Goal: Transaction & Acquisition: Download file/media

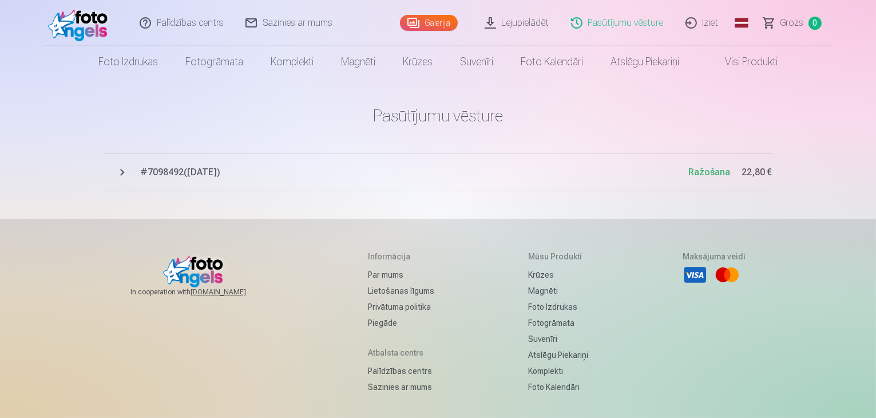
click at [504, 21] on link "Lejupielādēt" at bounding box center [517, 23] width 86 height 46
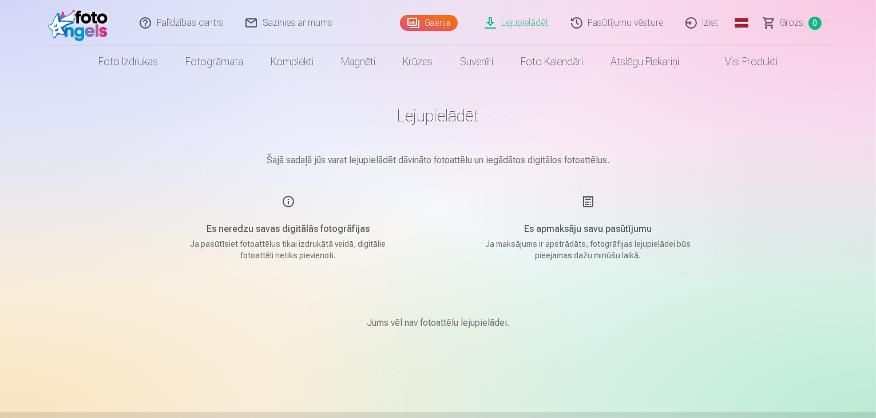
click at [421, 327] on p "Jums vēl nav fotoattēlu lejupielādei." at bounding box center [438, 323] width 142 height 14
click at [426, 18] on link "Galerija" at bounding box center [429, 23] width 58 height 16
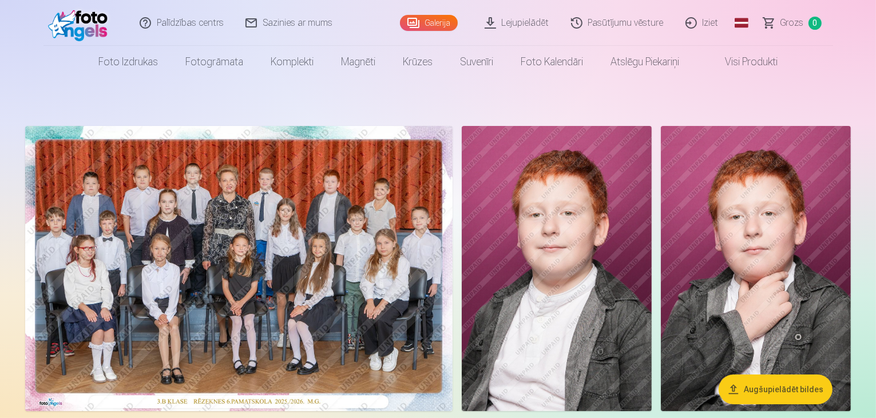
click at [529, 26] on link "Lejupielādēt" at bounding box center [517, 23] width 86 height 46
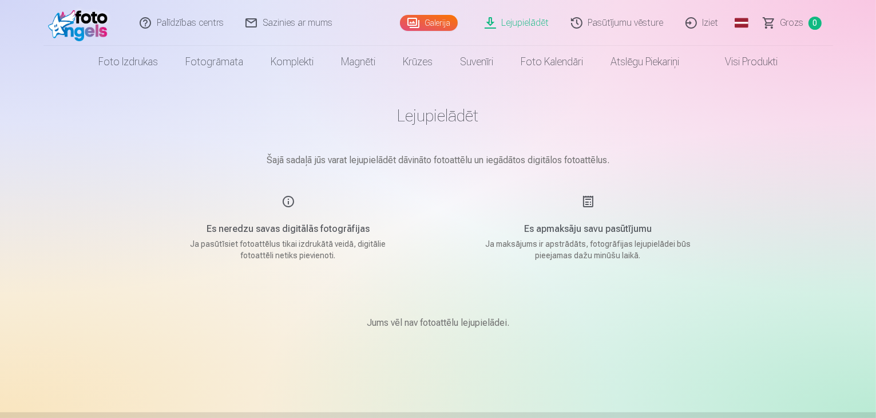
drag, startPoint x: 482, startPoint y: 159, endPoint x: 331, endPoint y: 216, distance: 161.5
click at [478, 161] on p "Šajā sadaļā jūs varat lejupielādēt dāvināto fotoattēlu un iegādātos digitālos f…" at bounding box center [438, 160] width 572 height 14
drag, startPoint x: 303, startPoint y: 229, endPoint x: 330, endPoint y: 279, distance: 56.3
click at [302, 233] on h5 "Es neredzu savas digitālās fotogrāfijas" at bounding box center [288, 229] width 217 height 14
drag, startPoint x: 369, startPoint y: 328, endPoint x: 442, endPoint y: 330, distance: 73.3
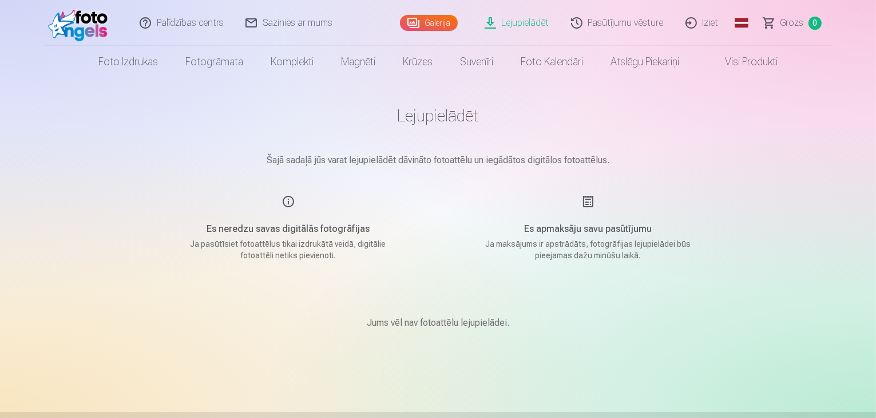
click at [374, 328] on p "Jums vēl nav fotoattēlu lejupielādei." at bounding box center [438, 323] width 142 height 14
drag, startPoint x: 510, startPoint y: 298, endPoint x: 587, endPoint y: 260, distance: 85.7
click at [514, 294] on div "Jums vēl nav fotoattēlu lejupielādei." at bounding box center [438, 322] width 572 height 69
drag, startPoint x: 588, startPoint y: 260, endPoint x: 604, endPoint y: 255, distance: 16.8
click at [589, 259] on p "Ja maksājums ir apstrādāts, fotogrāfijas lejupielādei būs pieejamas dažu minūšu…" at bounding box center [588, 249] width 217 height 23
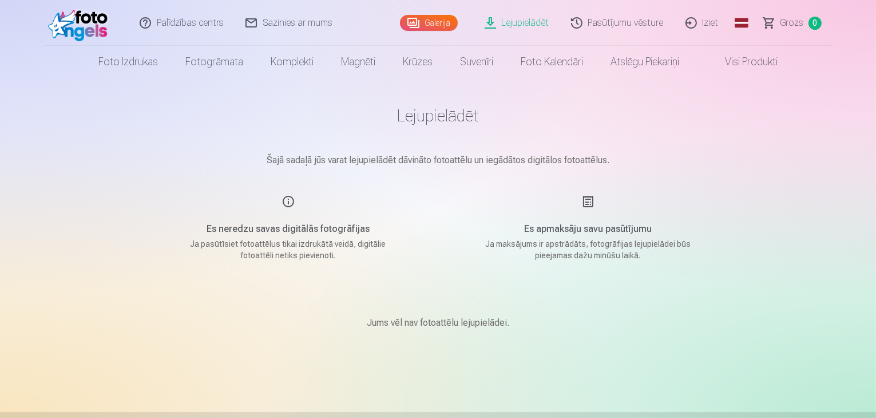
drag, startPoint x: 606, startPoint y: 255, endPoint x: 594, endPoint y: 243, distance: 16.6
click at [606, 253] on p "Ja maksājums ir apstrādāts, fotogrāfijas lejupielādei būs pieejamas dažu minūšu…" at bounding box center [588, 249] width 217 height 23
click at [501, 173] on main "Lejupielādēt Šajā sadaļā jūs varat lejupielādēt dāvināto fotoattēlu un iegādāto…" at bounding box center [438, 231] width 572 height 307
click at [607, 28] on link "Pasūtījumu vēsture" at bounding box center [618, 23] width 114 height 46
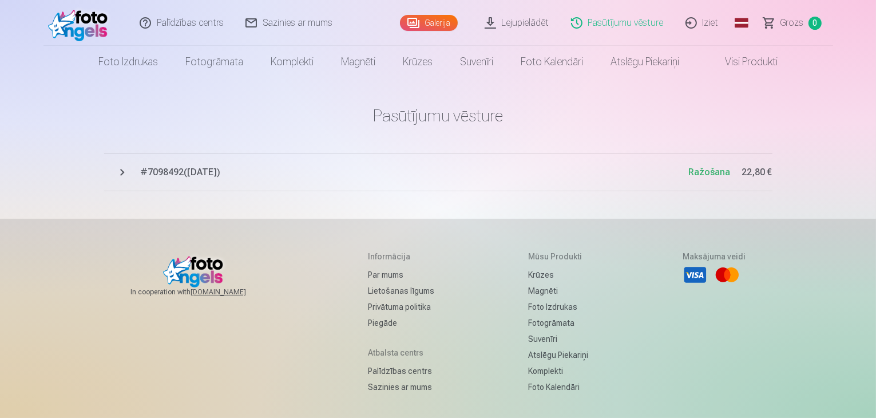
click at [116, 177] on button "# 7098492 ( 7.10.2025 ) Ražošana 22,80 €" at bounding box center [438, 172] width 668 height 38
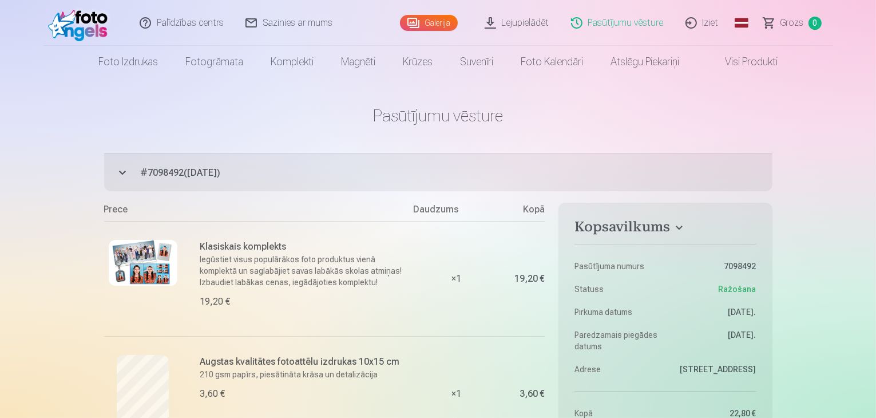
click at [435, 25] on link "Galerija" at bounding box center [429, 23] width 58 height 16
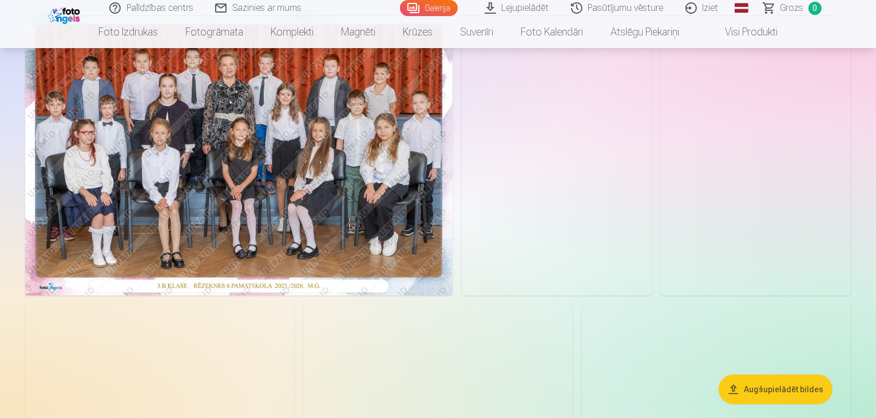
scroll to position [114, 0]
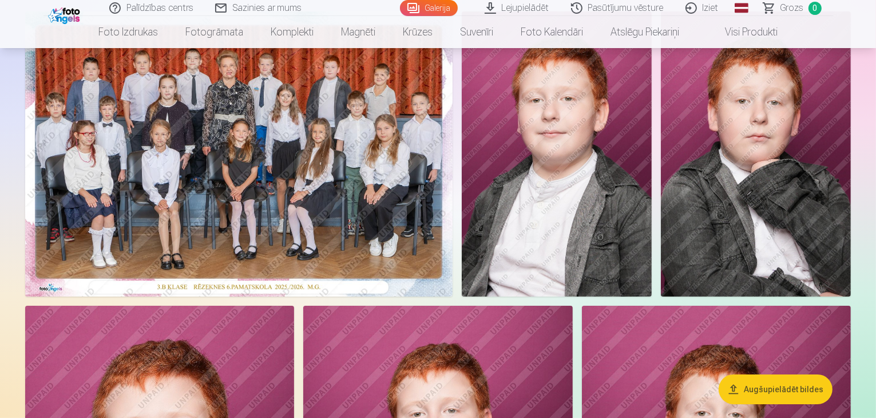
click at [253, 179] on img at bounding box center [238, 153] width 427 height 285
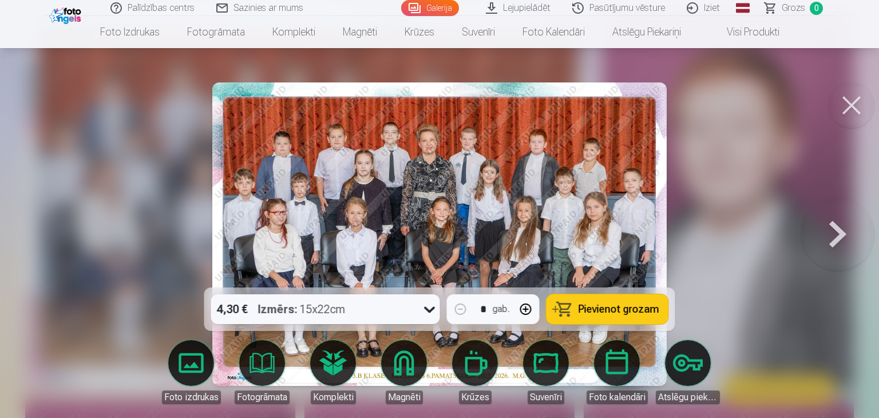
click at [450, 232] on img at bounding box center [439, 233] width 454 height 303
click at [850, 101] on button at bounding box center [852, 105] width 46 height 46
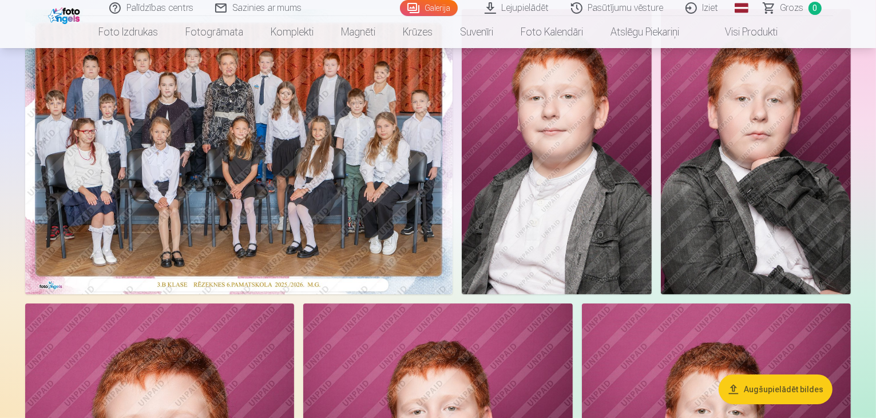
scroll to position [114, 0]
